Goal: Information Seeking & Learning: Find specific page/section

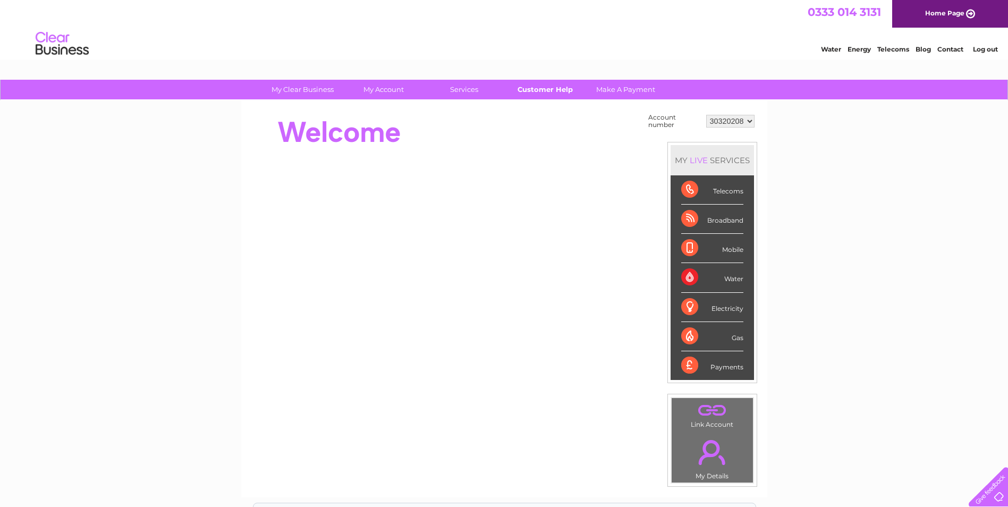
click at [542, 90] on link "Customer Help" at bounding box center [545, 90] width 88 height 20
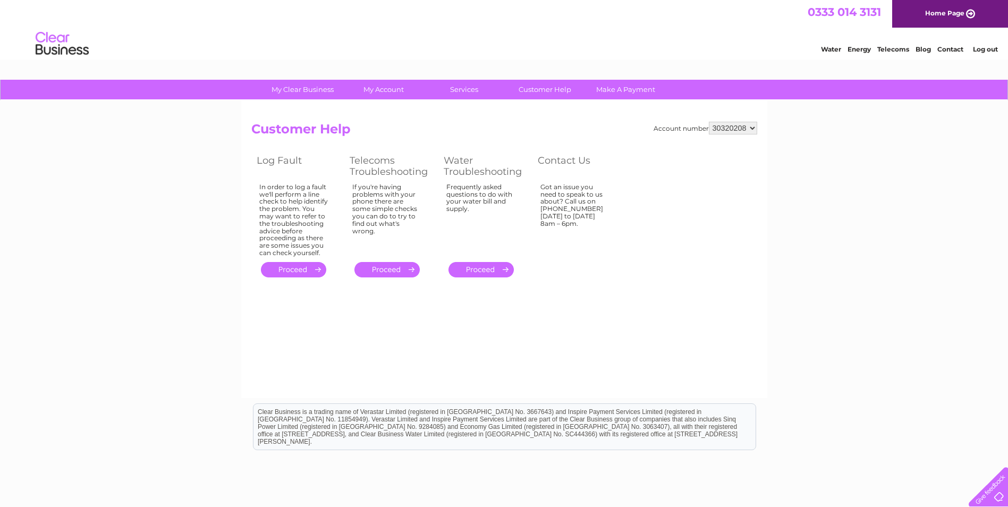
click at [493, 265] on link "." at bounding box center [480, 269] width 65 height 15
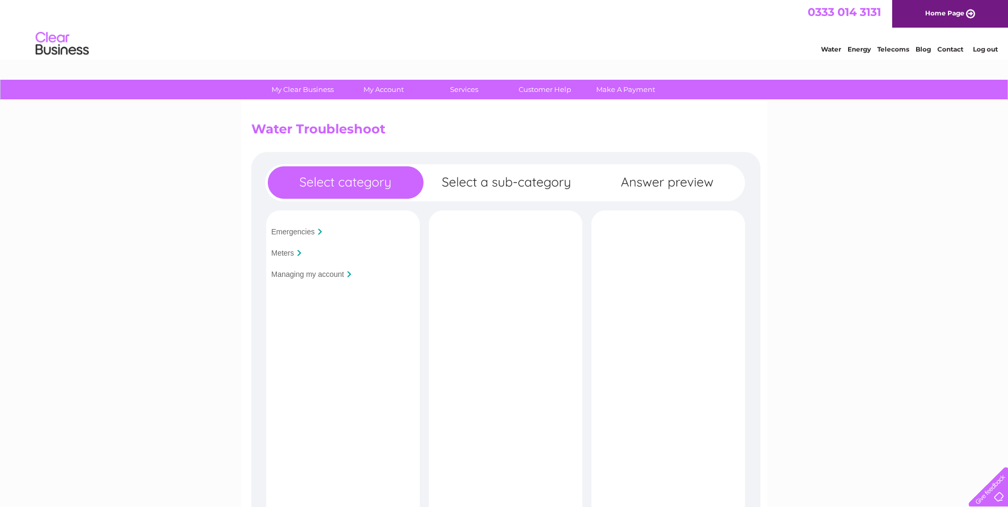
click at [339, 274] on input "Managing my account" at bounding box center [307, 274] width 73 height 8
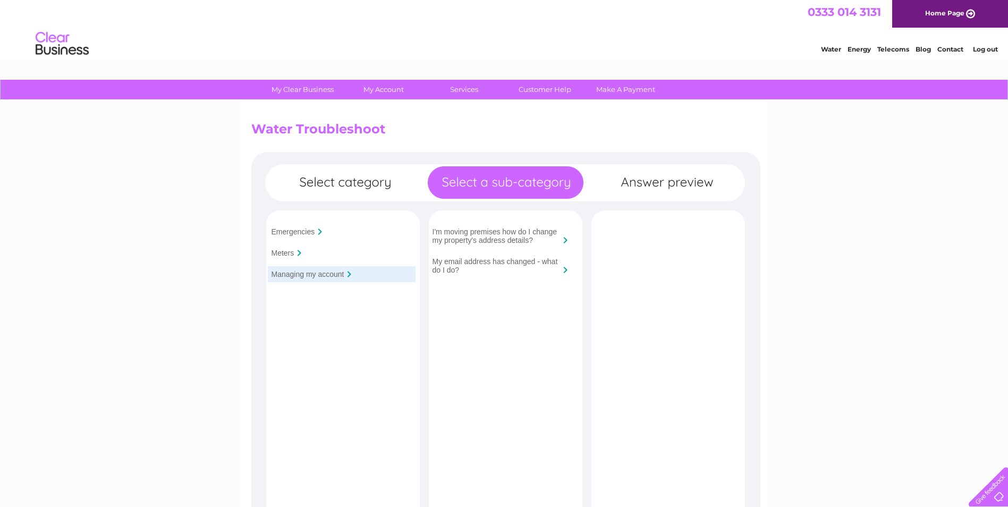
click at [517, 259] on input "My email address has changed - what do I do?" at bounding box center [495, 265] width 127 height 17
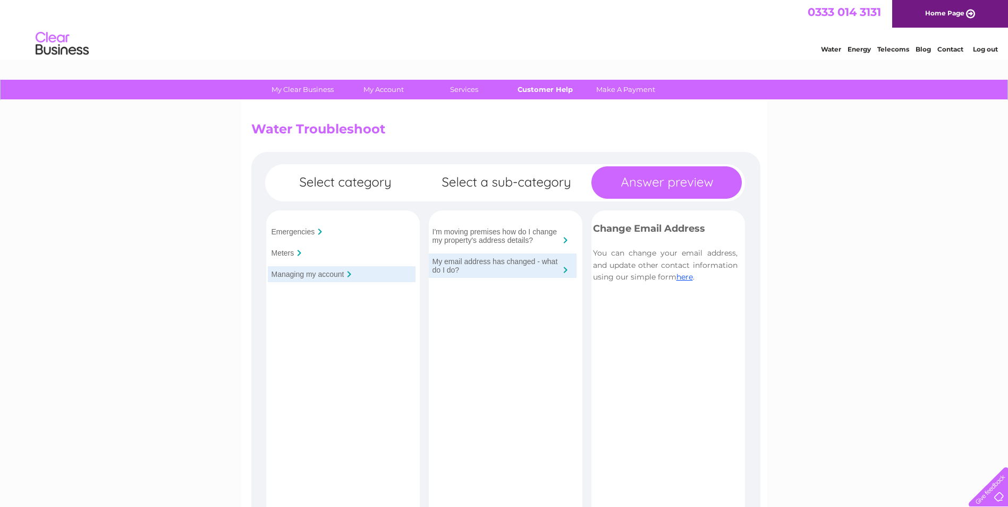
click at [555, 86] on link "Customer Help" at bounding box center [545, 90] width 88 height 20
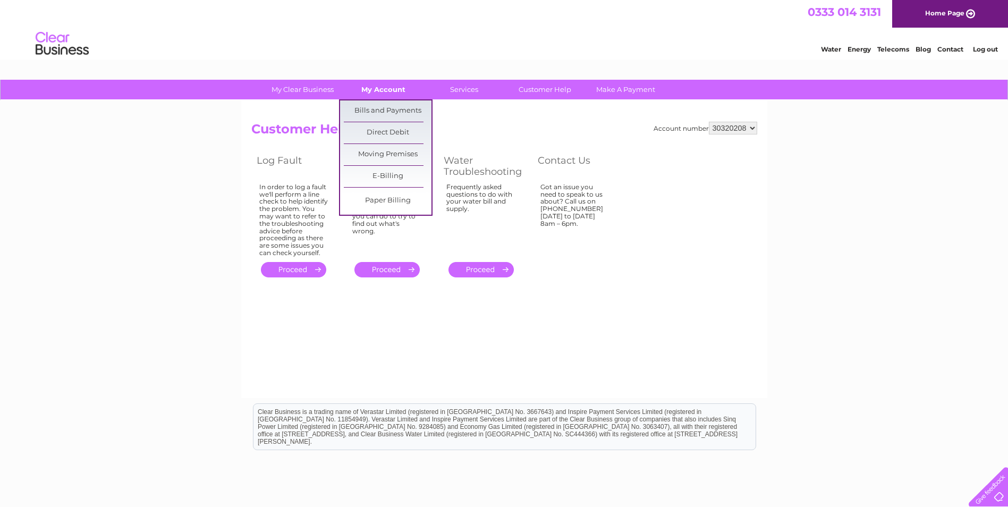
click at [384, 89] on link "My Account" at bounding box center [383, 90] width 88 height 20
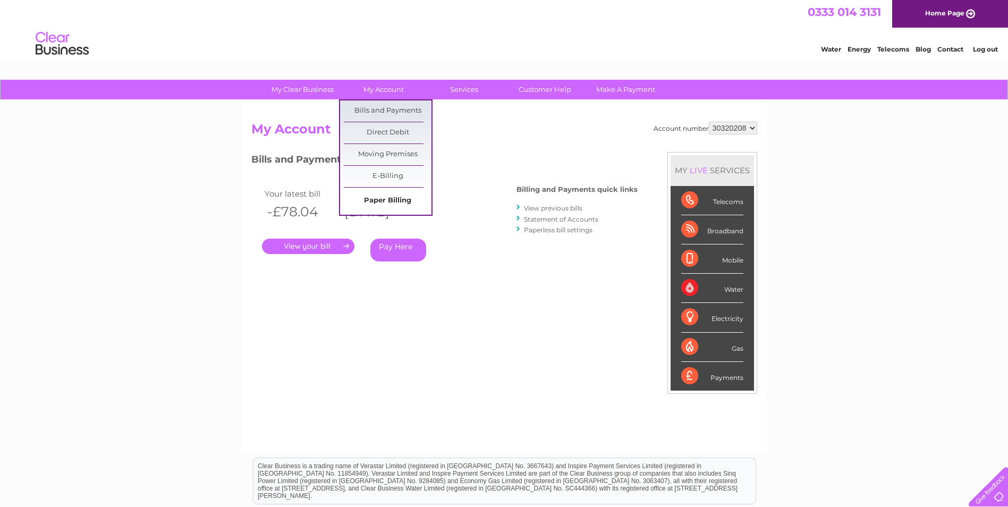
click at [396, 201] on link "Paper Billing" at bounding box center [388, 200] width 88 height 21
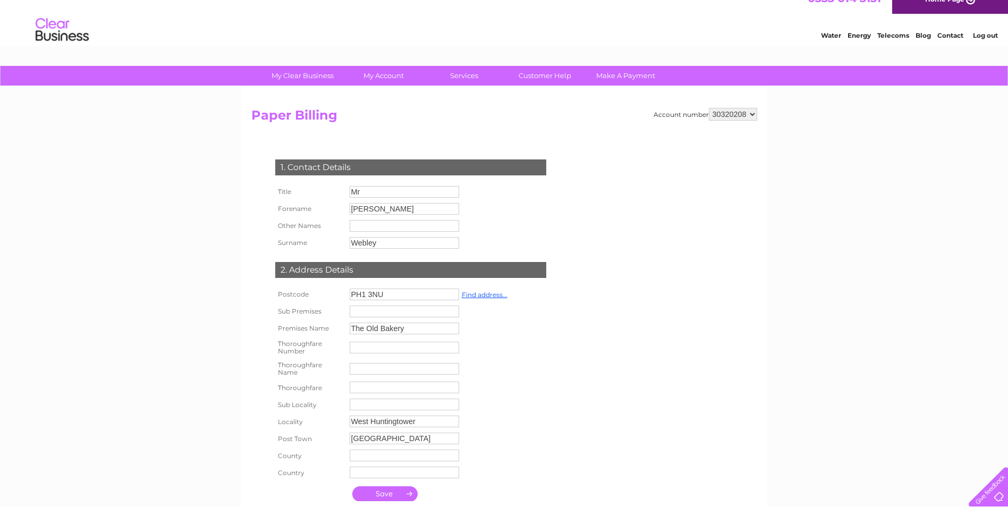
scroll to position [12, 0]
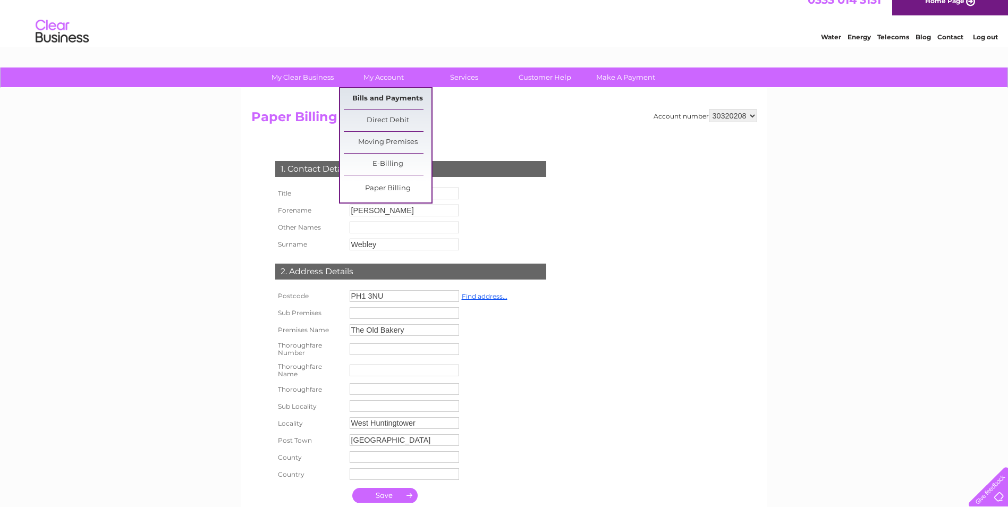
click at [387, 100] on link "Bills and Payments" at bounding box center [388, 98] width 88 height 21
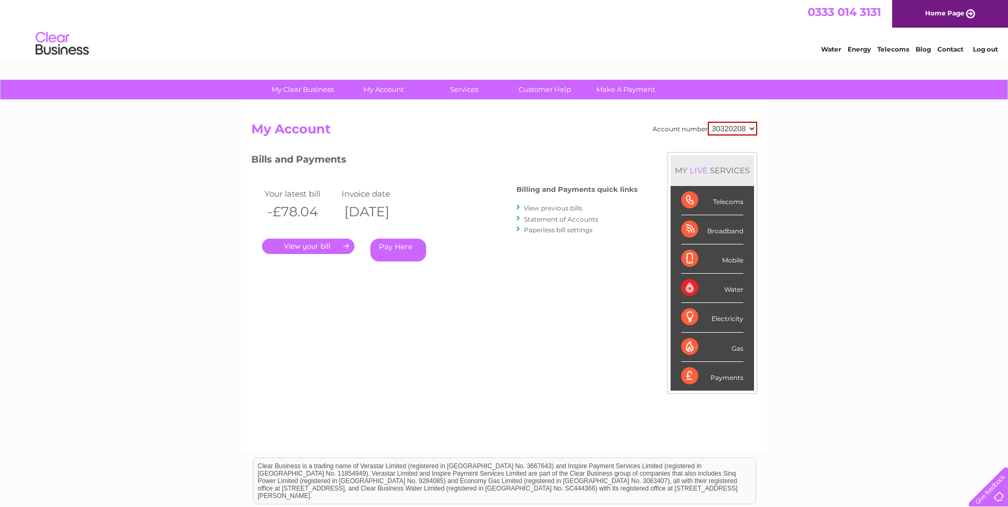
click at [301, 245] on link "." at bounding box center [308, 245] width 92 height 15
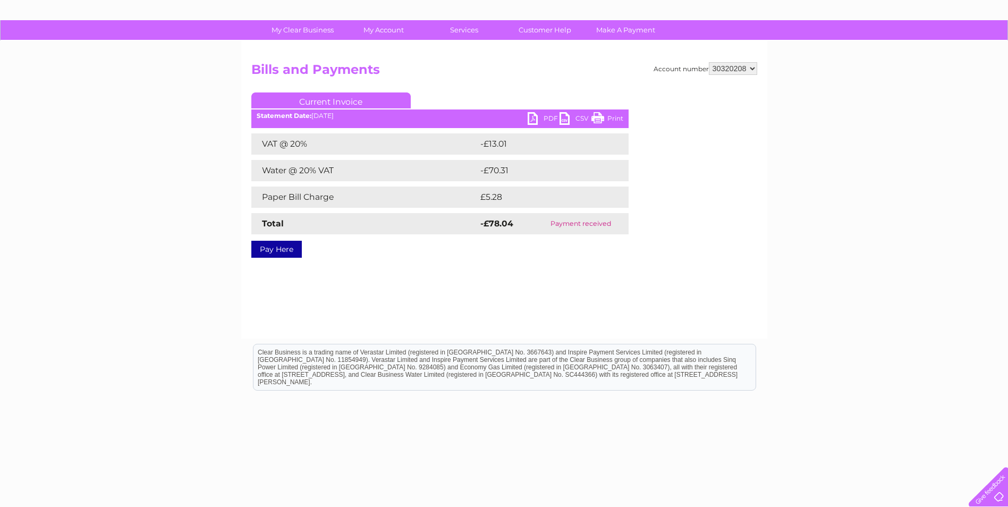
scroll to position [66, 0]
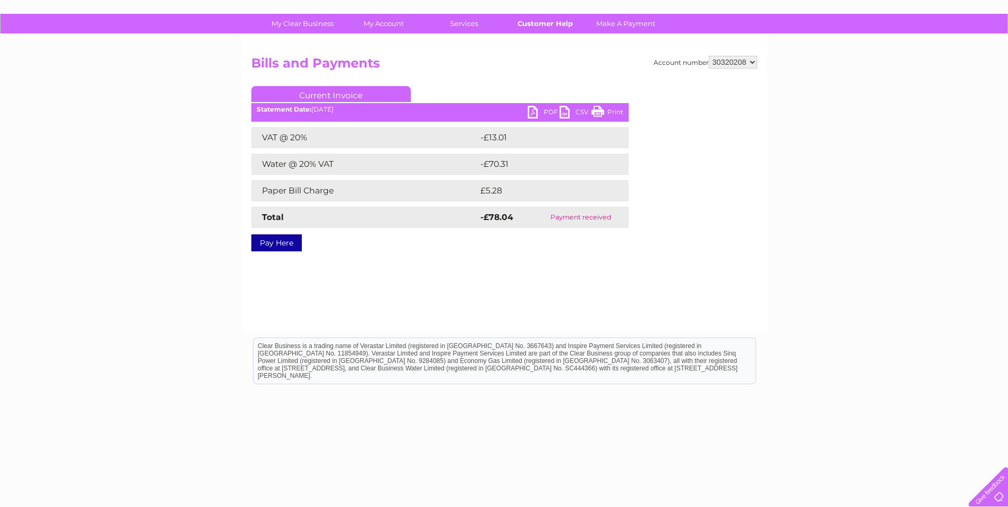
click at [559, 23] on link "Customer Help" at bounding box center [545, 24] width 88 height 20
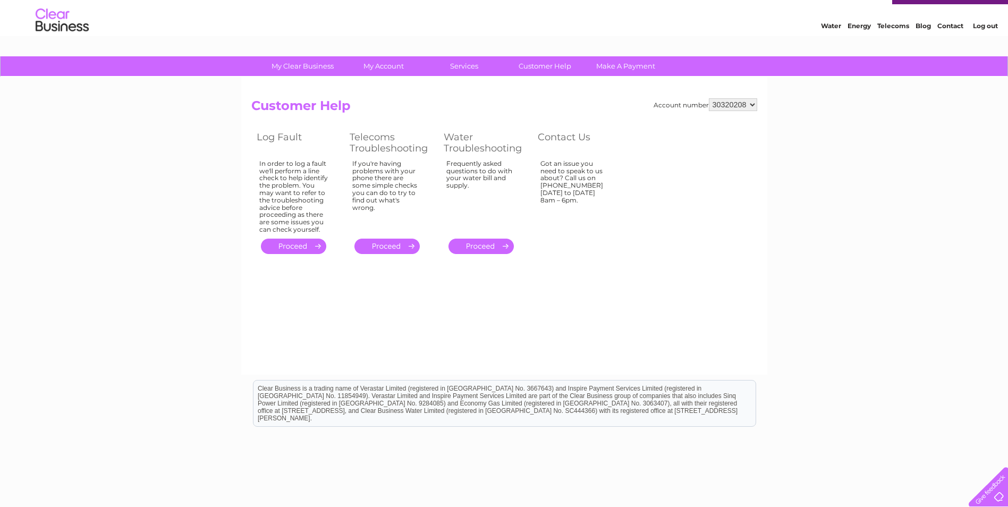
scroll to position [81, 0]
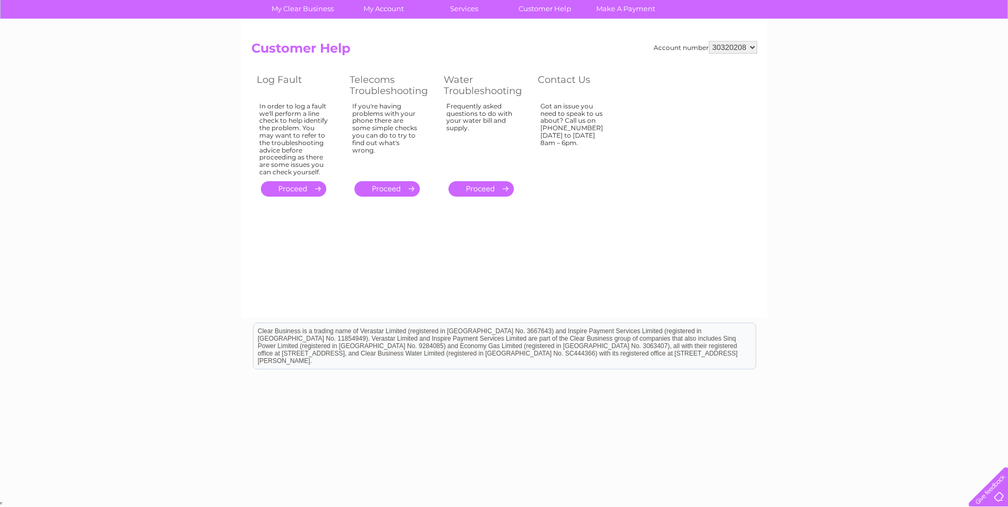
click at [494, 190] on link "." at bounding box center [480, 188] width 65 height 15
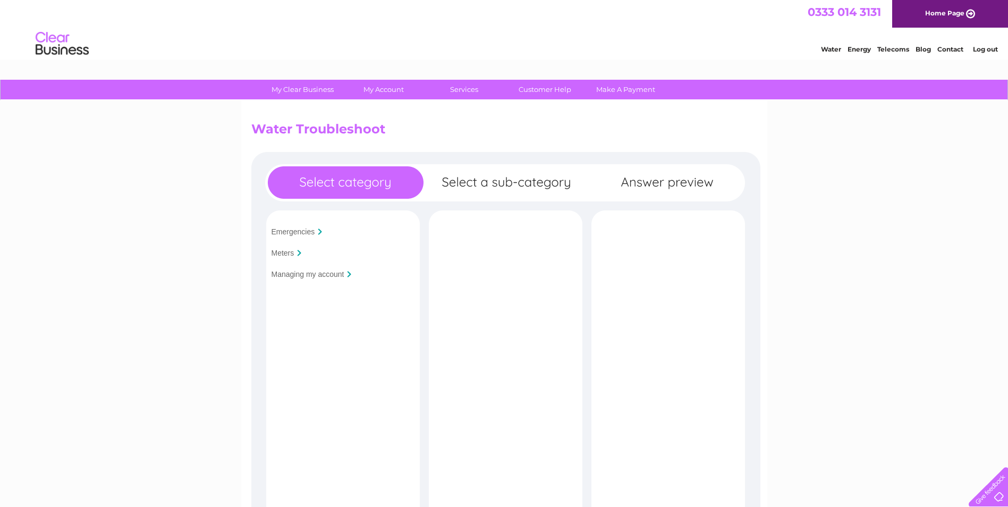
click at [342, 273] on input "Managing my account" at bounding box center [307, 274] width 73 height 8
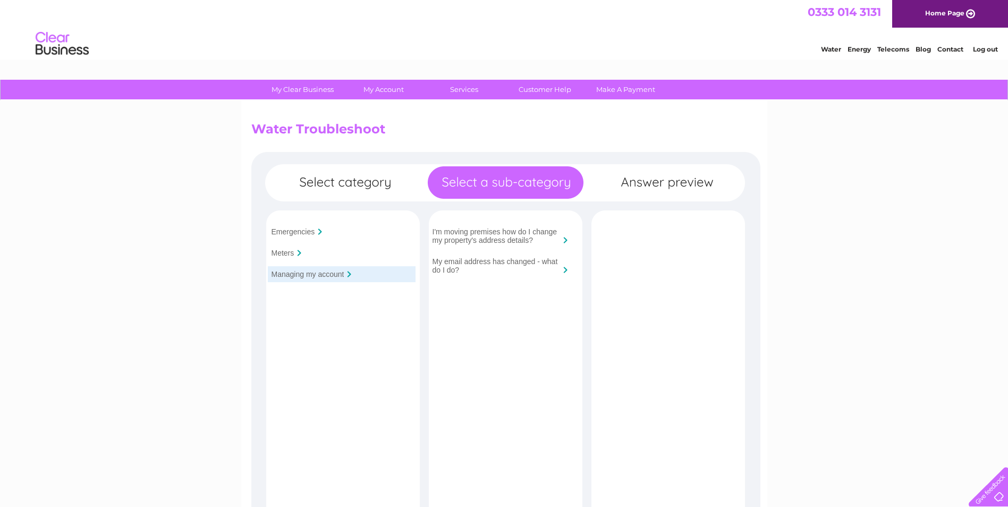
click at [320, 233] on div at bounding box center [320, 231] width 4 height 6
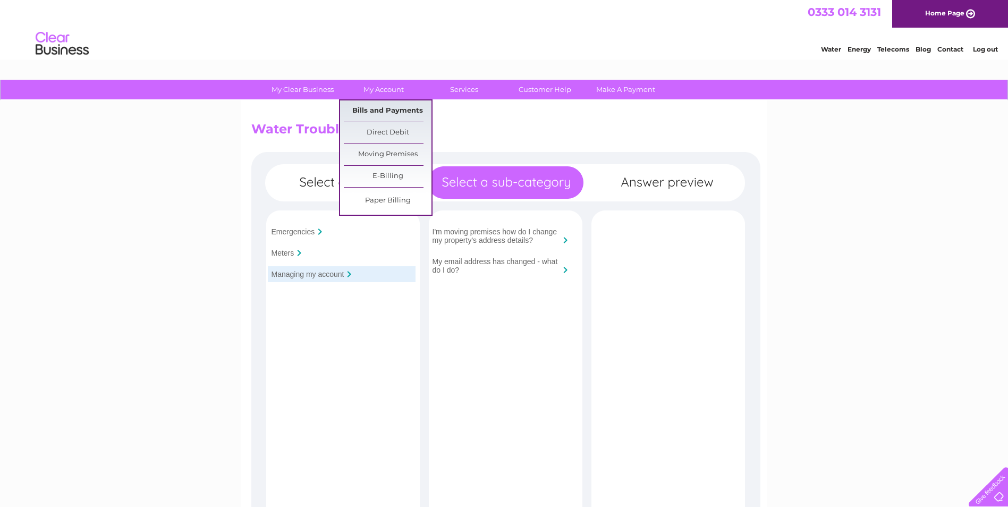
click at [394, 107] on link "Bills and Payments" at bounding box center [388, 110] width 88 height 21
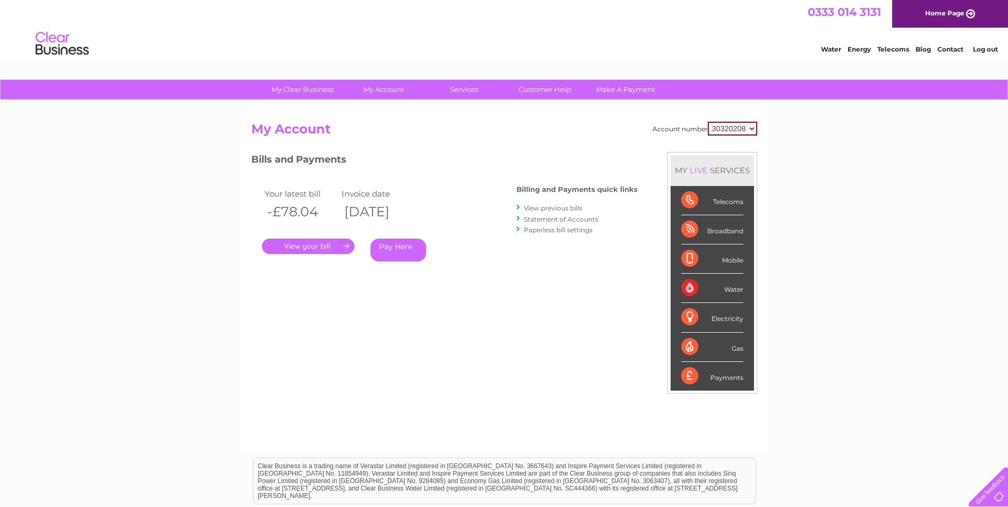
click at [311, 240] on link "." at bounding box center [308, 245] width 92 height 15
